Goal: Information Seeking & Learning: Find specific page/section

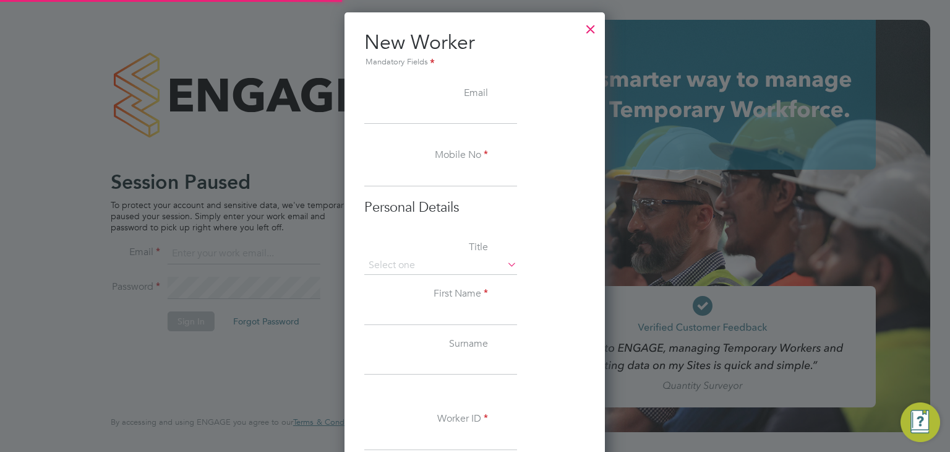
scroll to position [1165, 260]
type input "joemurray@itsconstruction.co.uk"
click at [591, 33] on div at bounding box center [591, 26] width 22 height 22
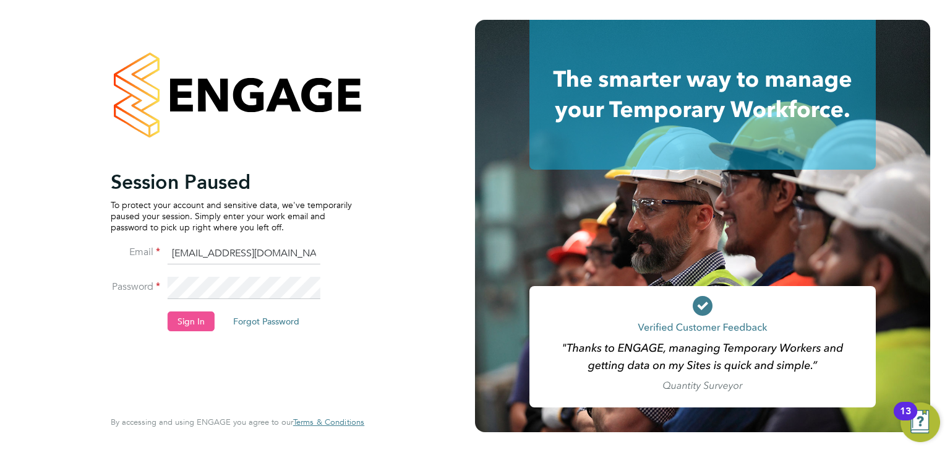
click at [180, 324] on button "Sign In" at bounding box center [191, 321] width 47 height 20
click at [180, 324] on div "Sorry, we are having problems connecting to our services." at bounding box center [237, 226] width 475 height 452
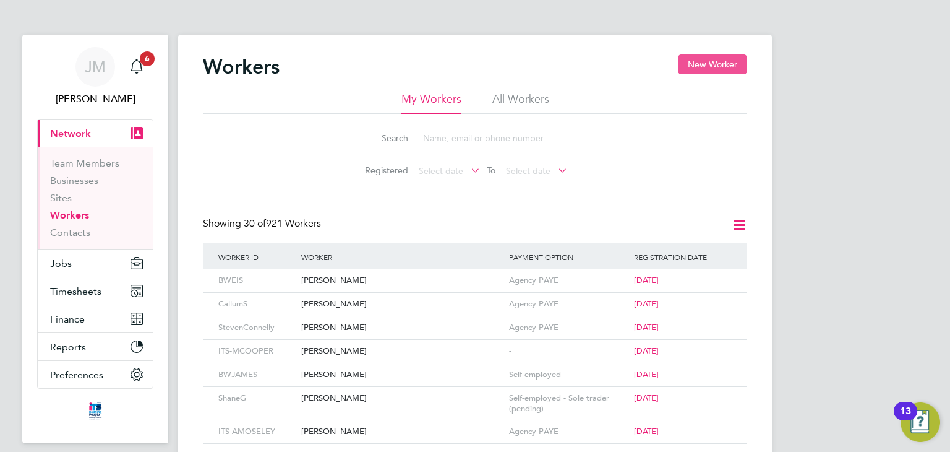
click at [703, 62] on button "New Worker" at bounding box center [712, 64] width 69 height 20
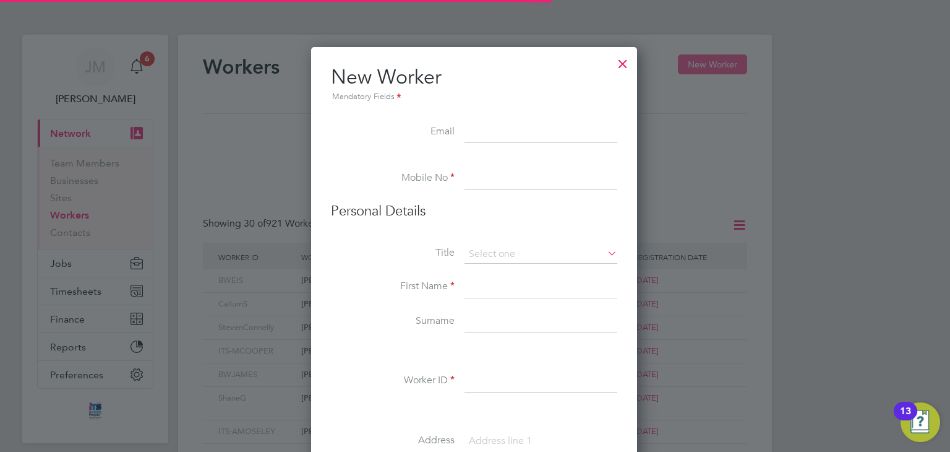
scroll to position [1049, 327]
click at [547, 122] on input at bounding box center [541, 132] width 153 height 22
click at [504, 146] on li "Email" at bounding box center [474, 138] width 286 height 35
click at [438, 372] on li "Worker ID" at bounding box center [474, 387] width 286 height 35
drag, startPoint x: 783, startPoint y: 327, endPoint x: 789, endPoint y: 421, distance: 94.3
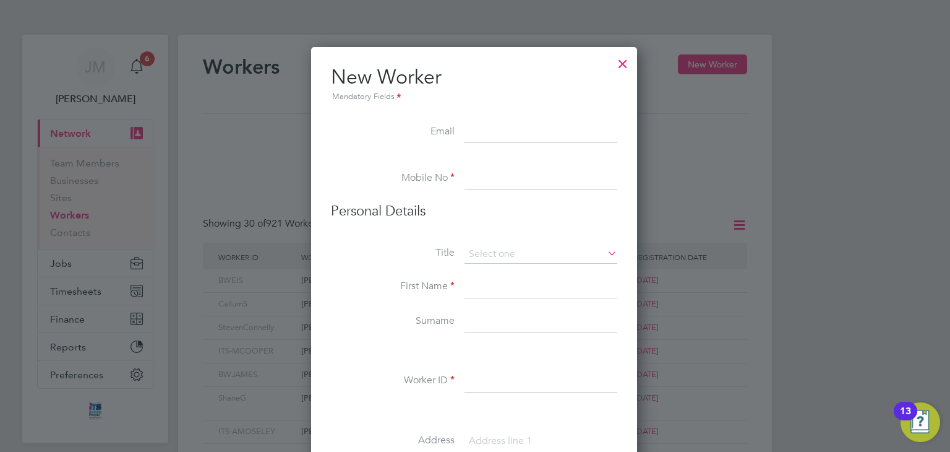
click at [789, 421] on div at bounding box center [475, 226] width 950 height 452
drag, startPoint x: 950, startPoint y: 92, endPoint x: 950, endPoint y: 366, distance: 273.4
click at [950, 366] on div at bounding box center [475, 226] width 950 height 452
click at [626, 63] on div at bounding box center [623, 60] width 22 height 22
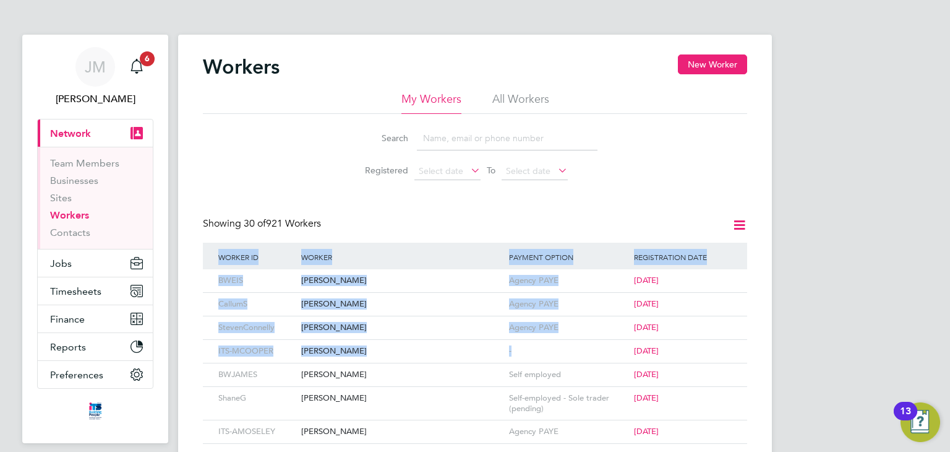
drag, startPoint x: 949, startPoint y: 118, endPoint x: 950, endPoint y: 351, distance: 233.2
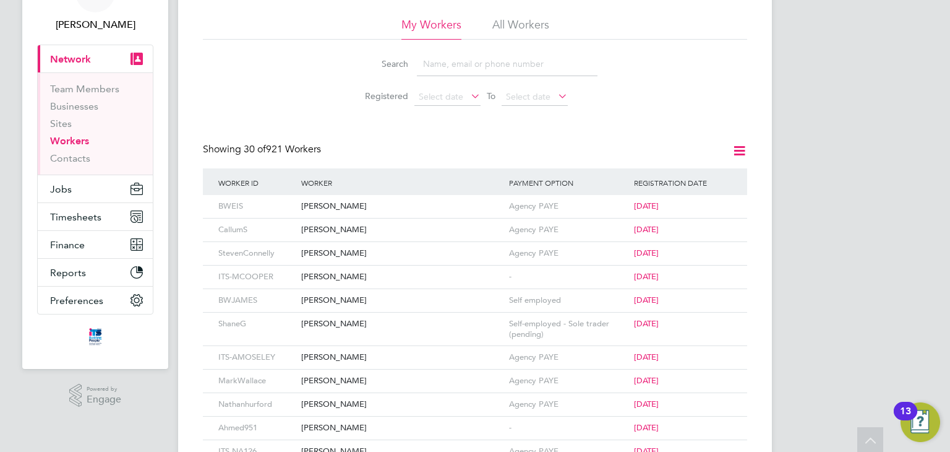
scroll to position [49, 0]
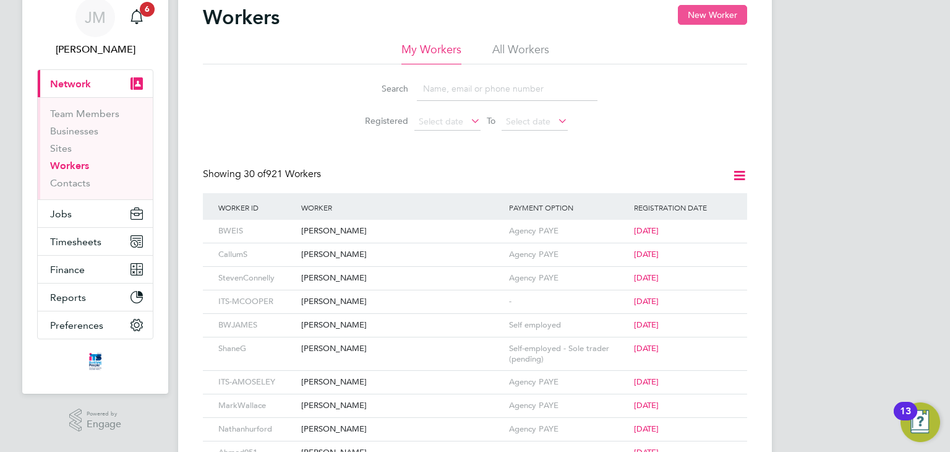
click at [692, 19] on button "New Worker" at bounding box center [712, 15] width 69 height 20
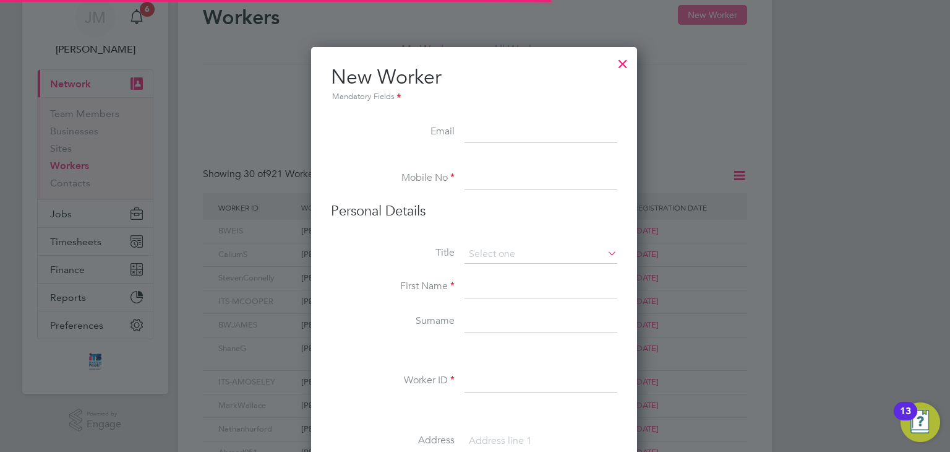
scroll to position [1049, 327]
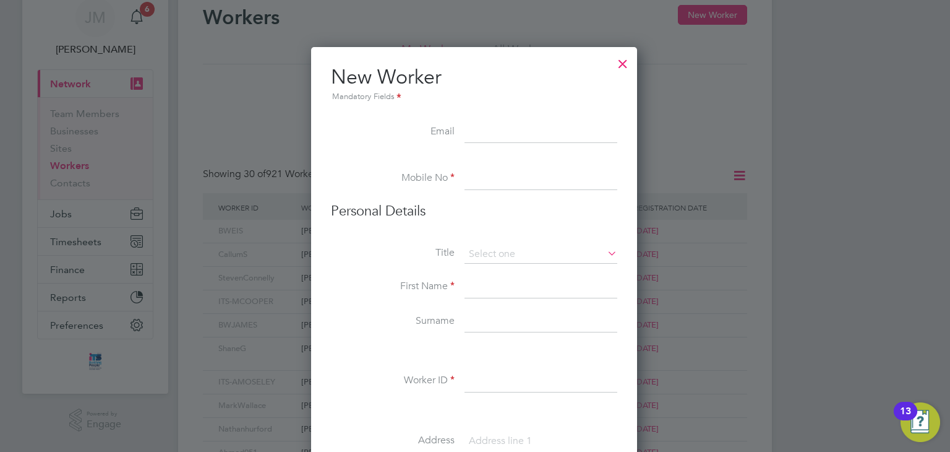
click at [822, 225] on div at bounding box center [475, 226] width 950 height 452
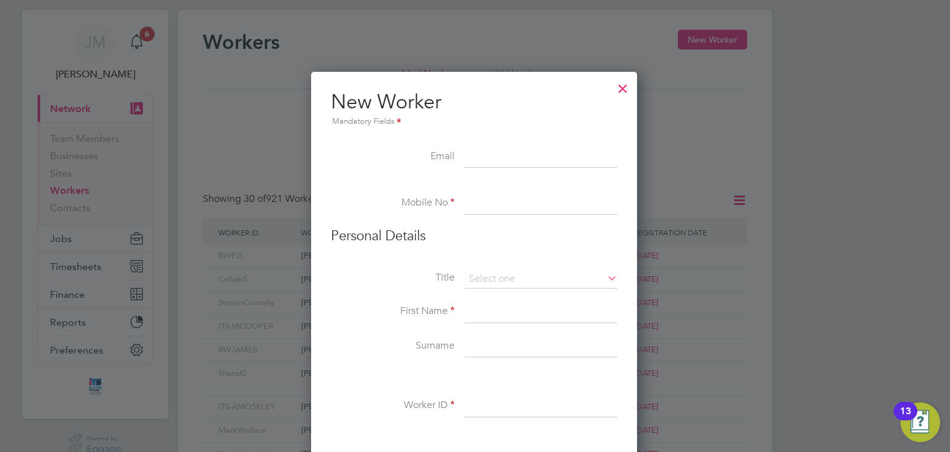
click at [827, 215] on div at bounding box center [475, 226] width 950 height 452
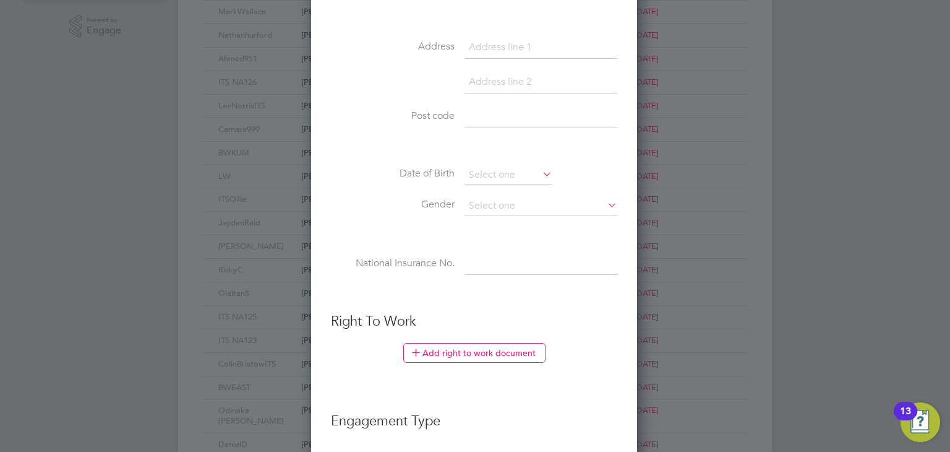
scroll to position [445, 0]
click at [902, 195] on div at bounding box center [475, 226] width 950 height 452
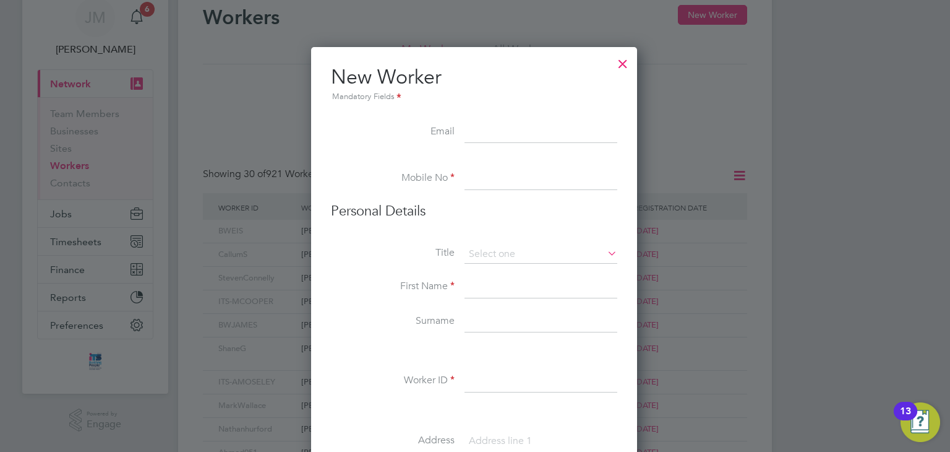
scroll to position [0, 0]
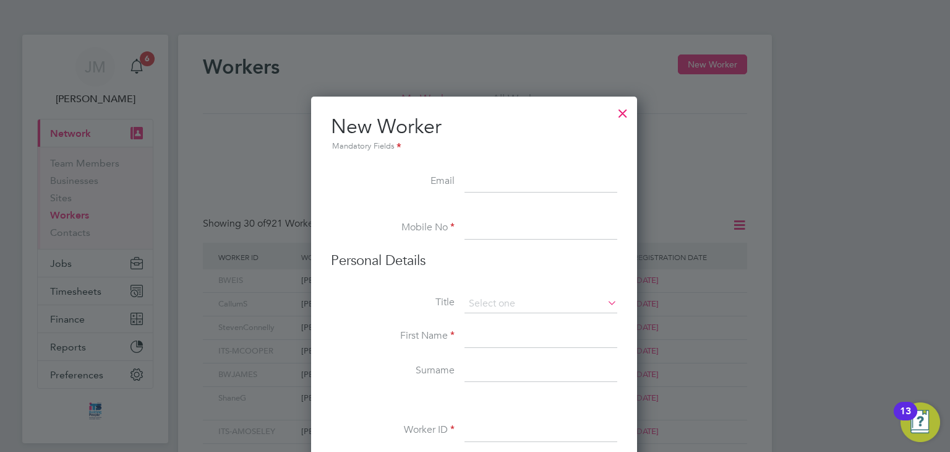
click at [633, 109] on div at bounding box center [623, 110] width 22 height 22
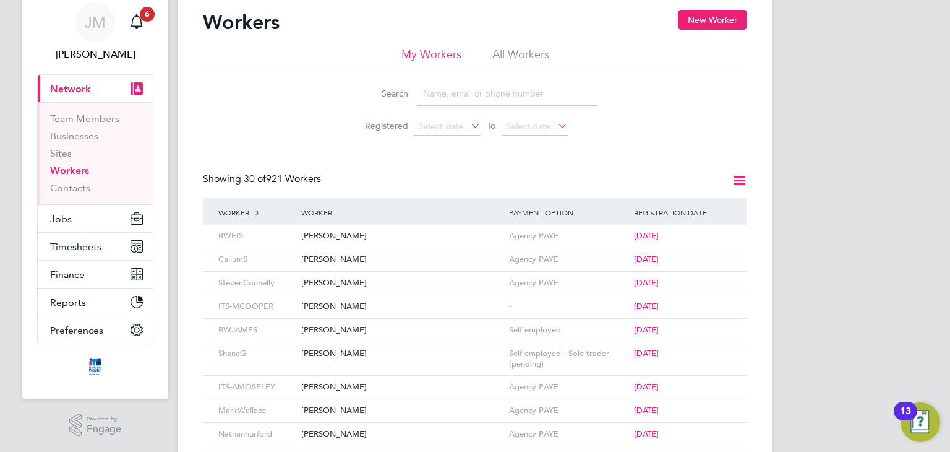
scroll to position [49, 0]
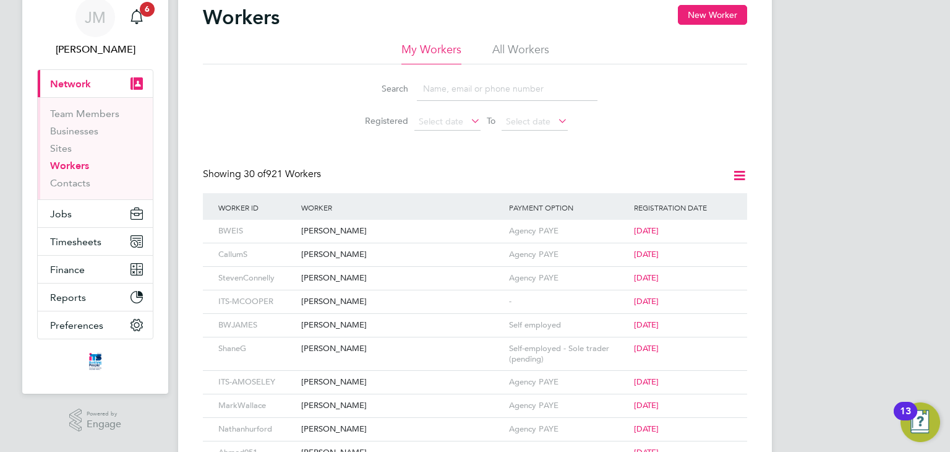
click at [478, 93] on input at bounding box center [507, 89] width 181 height 24
click at [525, 23] on div "Workers New Worker" at bounding box center [475, 23] width 544 height 37
click at [508, 54] on li "All Workers" at bounding box center [520, 53] width 57 height 22
click at [458, 94] on input at bounding box center [507, 89] width 181 height 24
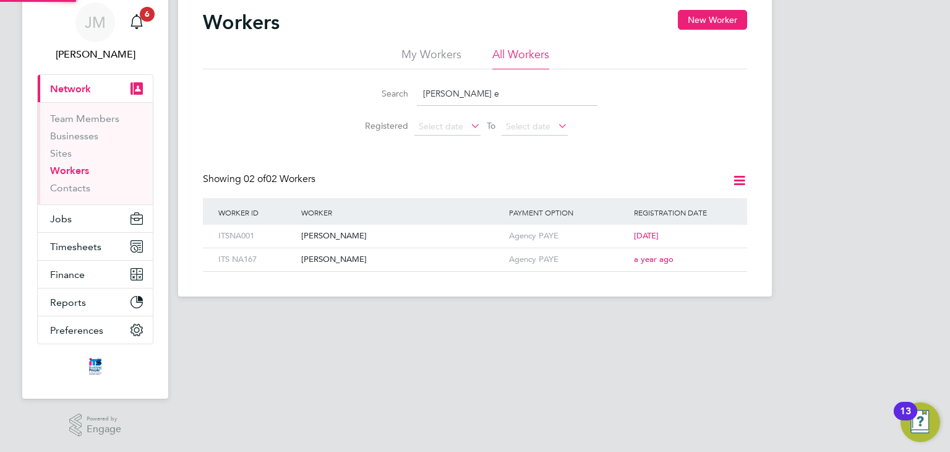
scroll to position [43, 0]
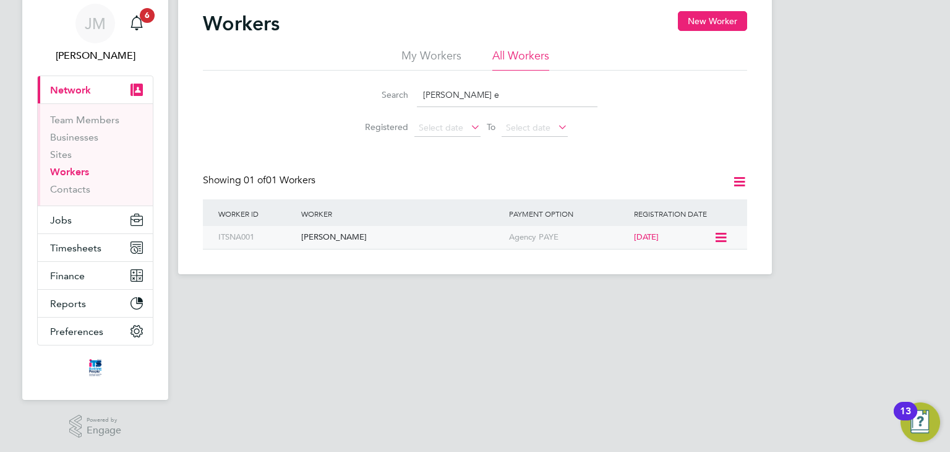
type input "charlie e"
click at [351, 231] on div "Charlie Emmerson" at bounding box center [402, 237] width 208 height 23
drag, startPoint x: 475, startPoint y: 86, endPoint x: 369, endPoint y: 102, distance: 107.6
click at [369, 102] on div "Search charlie e" at bounding box center [475, 95] width 245 height 24
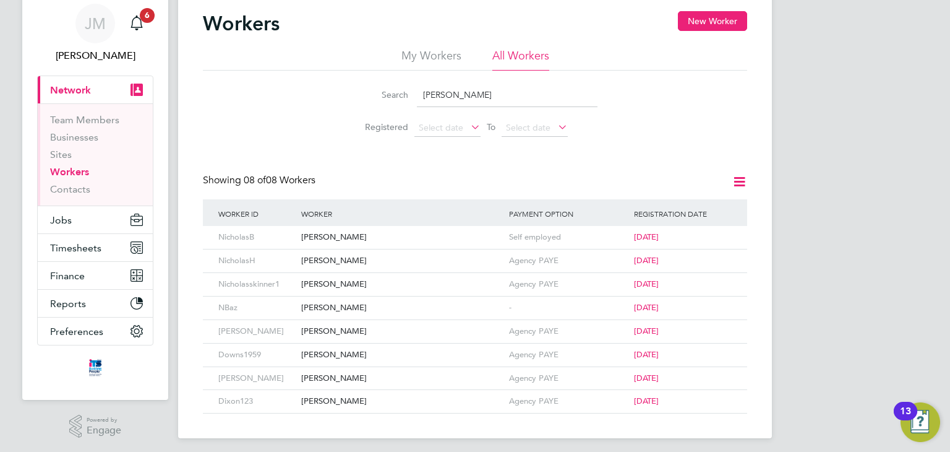
type input "nicholas young"
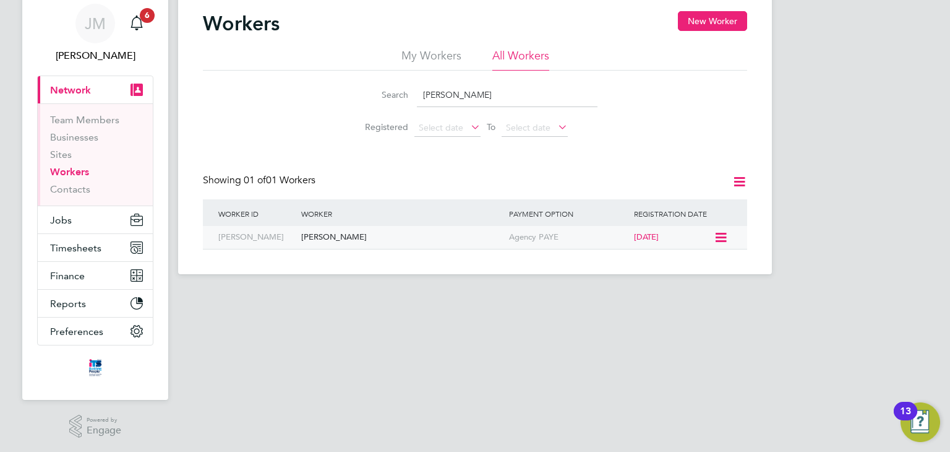
click at [392, 238] on div "Nicholas Young" at bounding box center [402, 237] width 208 height 23
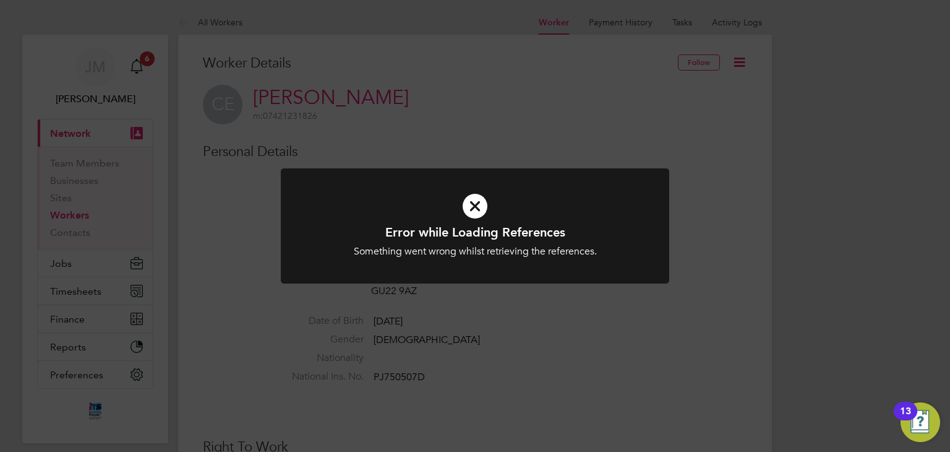
click at [478, 212] on icon at bounding box center [475, 206] width 322 height 48
click at [542, 340] on div "Error while Loading References Something went wrong whilst retrieving the refer…" at bounding box center [475, 226] width 950 height 452
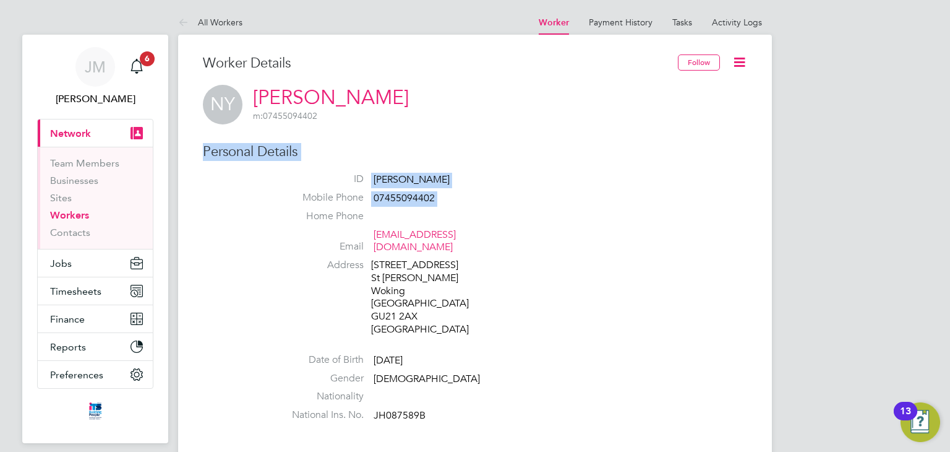
drag, startPoint x: 950, startPoint y: 92, endPoint x: 950, endPoint y: 215, distance: 123.1
click at [80, 215] on link "Workers" at bounding box center [69, 215] width 39 height 12
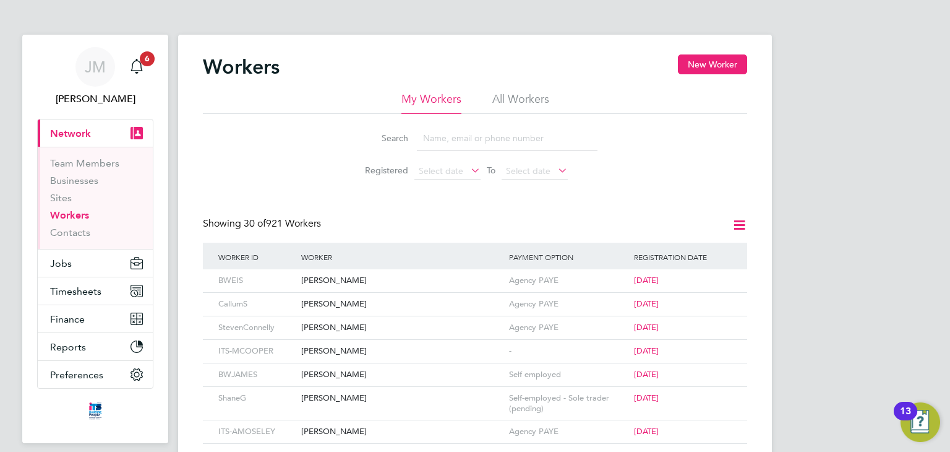
click at [445, 139] on input at bounding box center [507, 138] width 181 height 24
drag, startPoint x: 950, startPoint y: 149, endPoint x: 943, endPoint y: 182, distance: 33.5
click at [312, 331] on div "[PERSON_NAME]" at bounding box center [402, 327] width 208 height 23
click at [319, 346] on div "Murray Cooper" at bounding box center [402, 351] width 208 height 23
